Goal: Check status: Check status

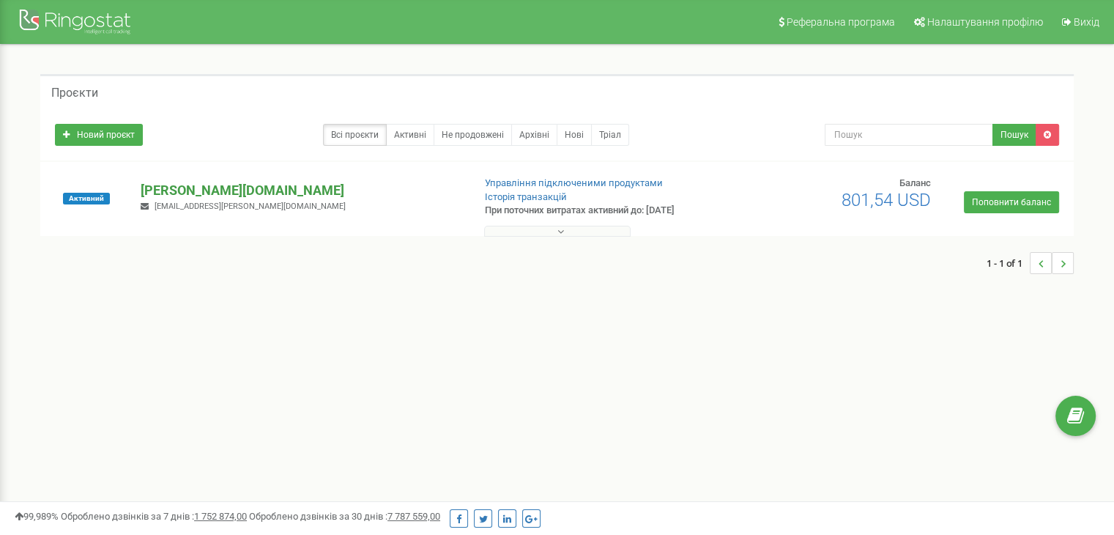
click at [185, 188] on p "[PERSON_NAME][DOMAIN_NAME]" at bounding box center [301, 190] width 320 height 19
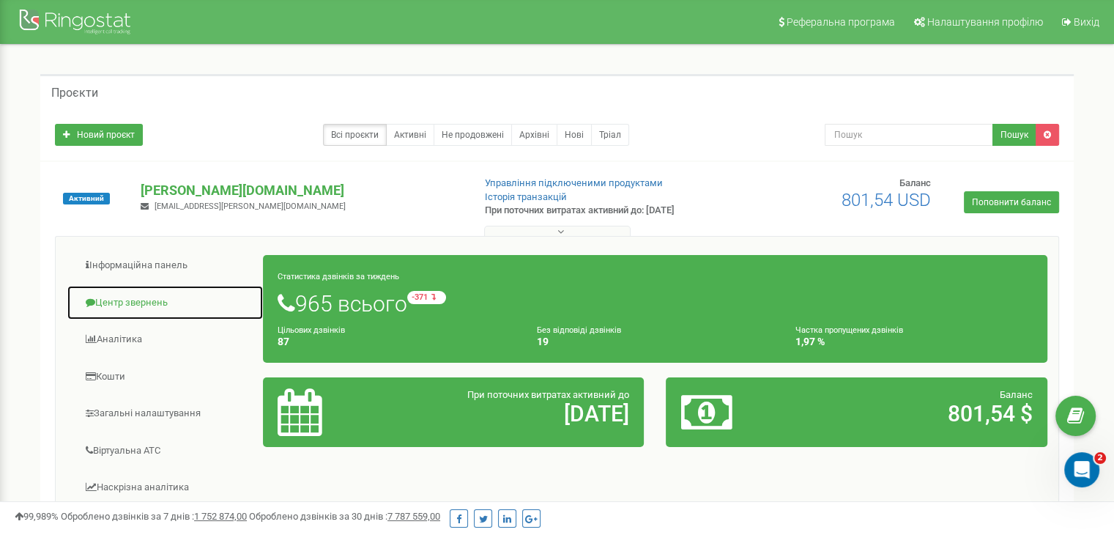
click at [129, 296] on link "Центр звернень" at bounding box center [165, 303] width 197 height 36
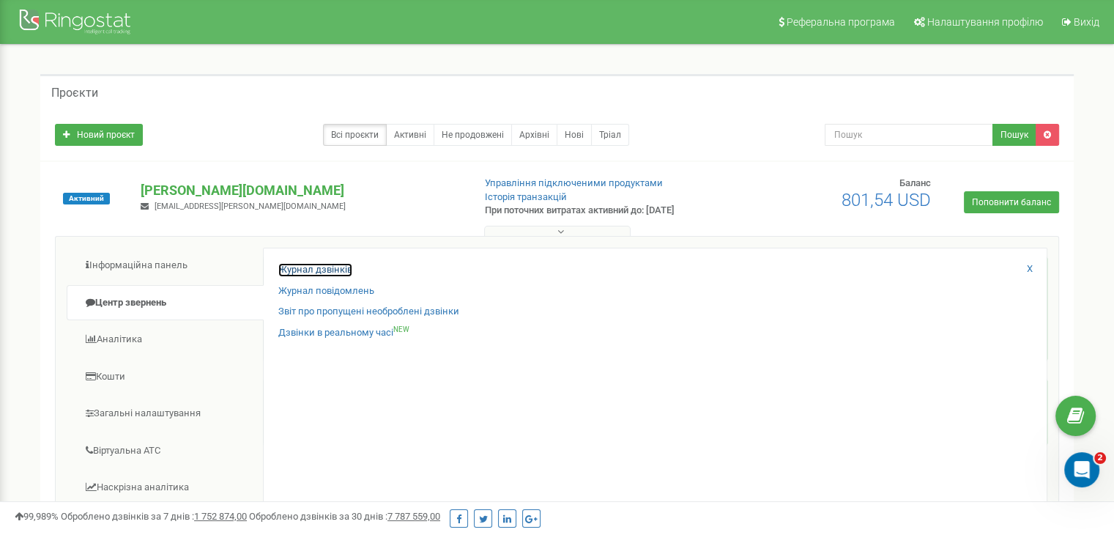
click at [332, 264] on link "Журнал дзвінків" at bounding box center [315, 270] width 74 height 14
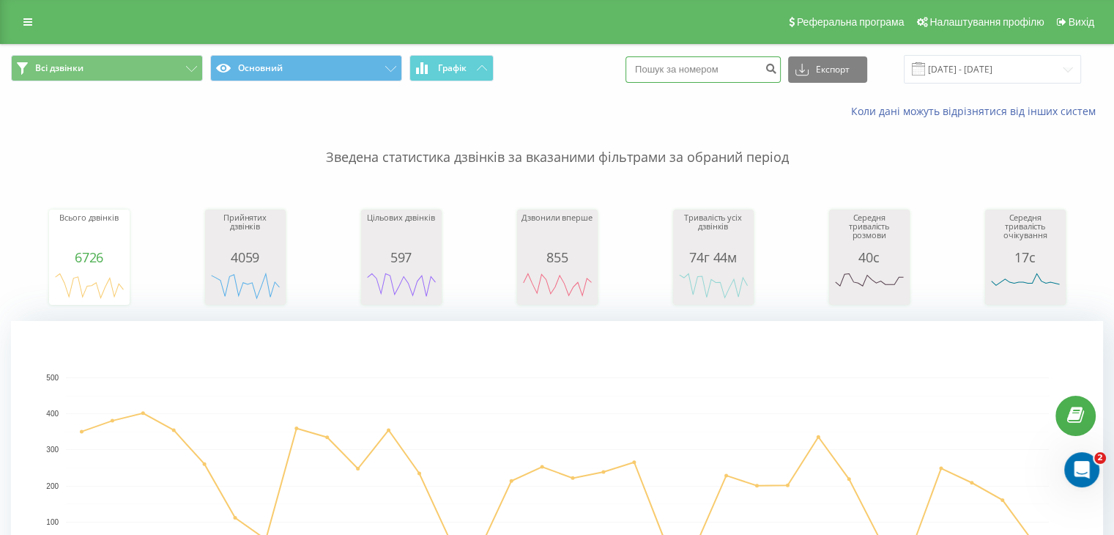
click at [745, 65] on input at bounding box center [703, 69] width 155 height 26
paste input "0966300339"
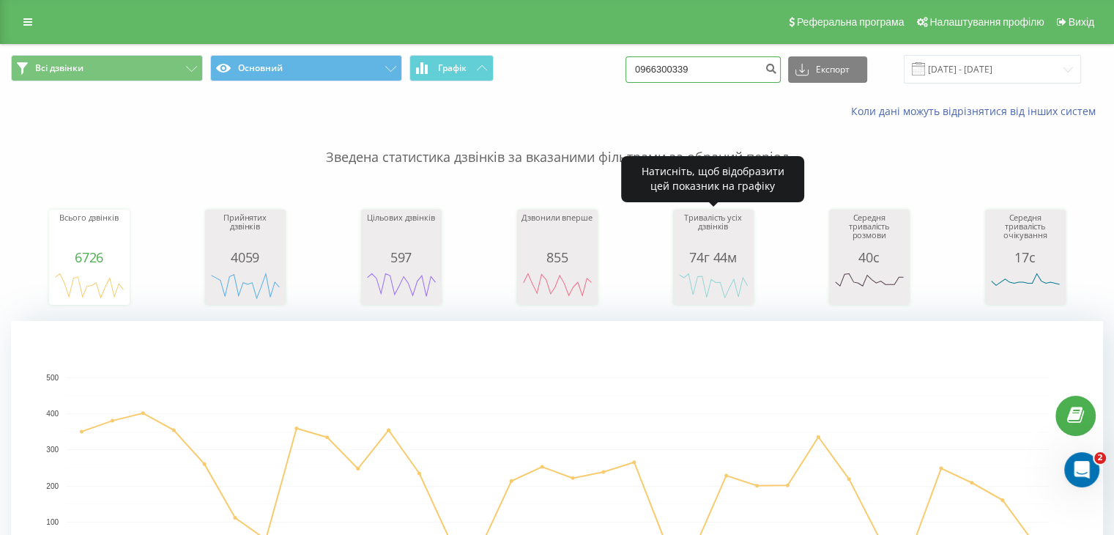
type input "0966300339"
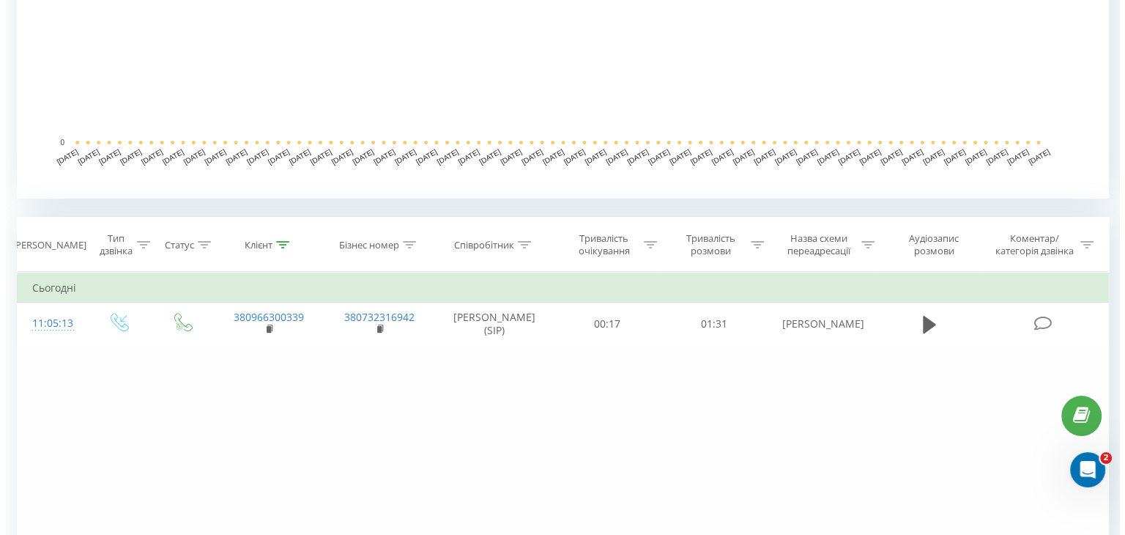
scroll to position [441, 0]
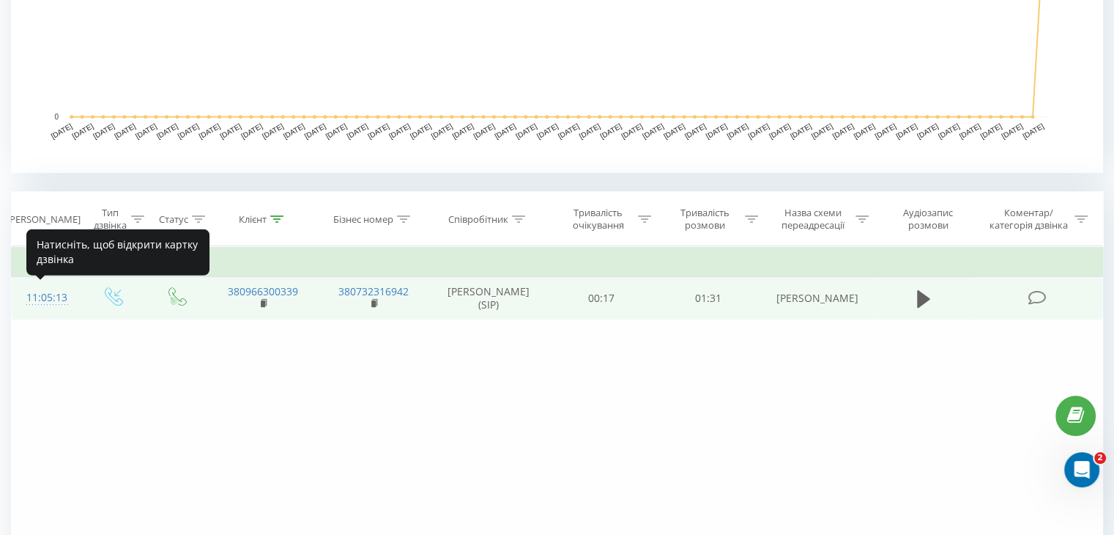
click at [48, 300] on div "11:05:13" at bounding box center [45, 297] width 39 height 29
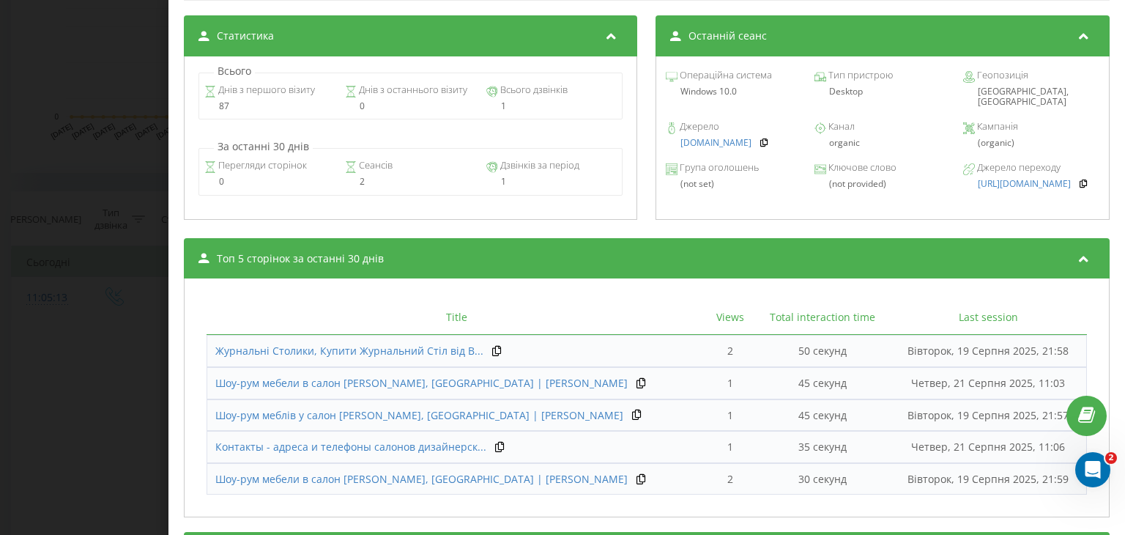
scroll to position [632, 0]
